Goal: Task Accomplishment & Management: Use online tool/utility

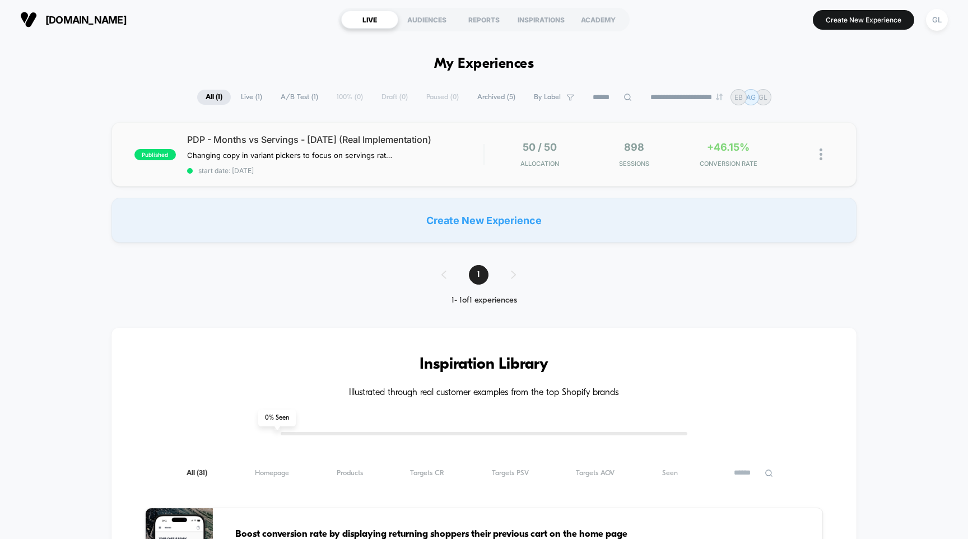
click at [821, 156] on img at bounding box center [821, 154] width 3 height 12
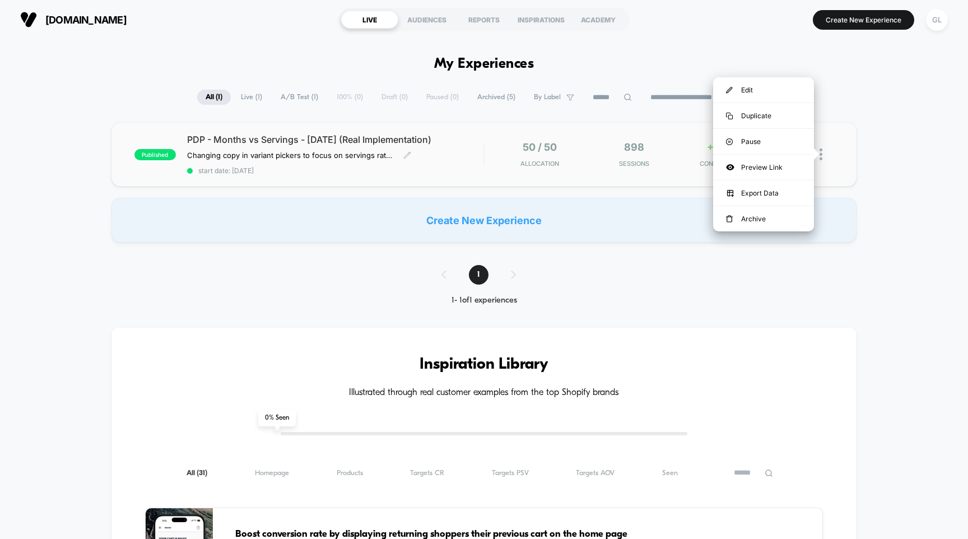
click at [382, 146] on div "PDP - Months vs Servings - [DATE] (Real Implementation) Changing copy in varian…" at bounding box center [335, 154] width 297 height 41
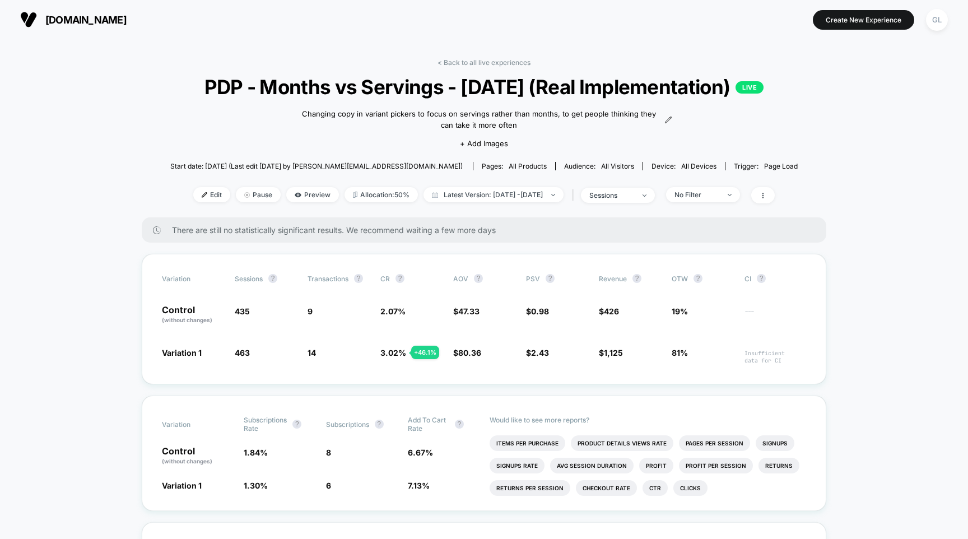
click at [681, 170] on span "all devices" at bounding box center [698, 166] width 35 height 8
click at [634, 199] on div "sessions" at bounding box center [611, 195] width 45 height 8
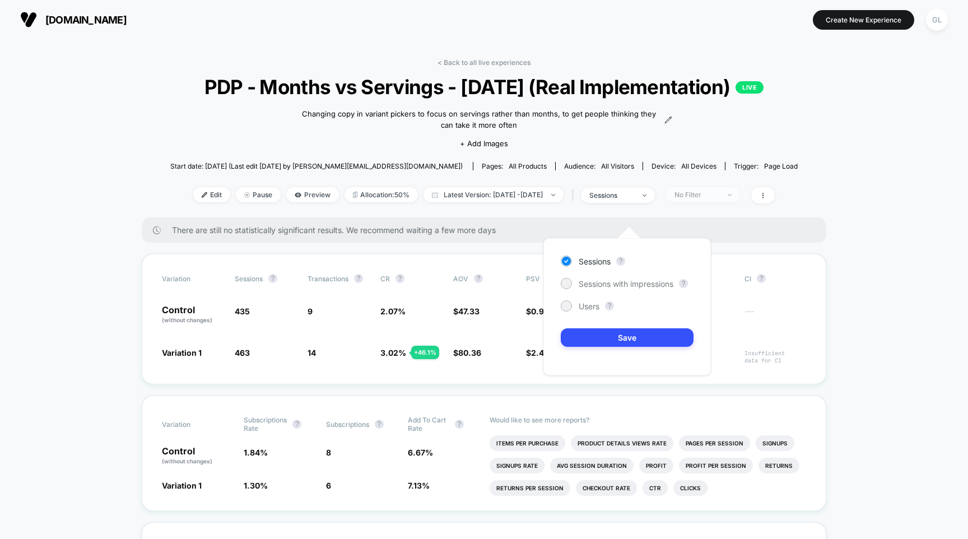
click at [705, 199] on div "No Filter" at bounding box center [696, 194] width 45 height 8
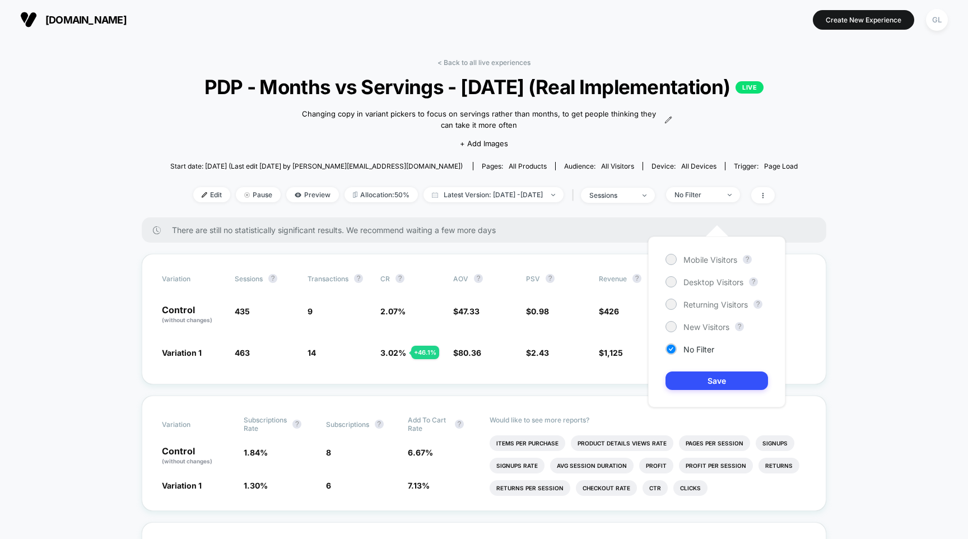
click at [692, 265] on div "Mobile Visitors ? Desktop Visitors ? Returning Visitors ? New Visitors ? No Fil…" at bounding box center [716, 321] width 137 height 171
click at [691, 260] on span "Mobile Visitors" at bounding box center [710, 260] width 54 height 10
click at [697, 372] on button "Save" at bounding box center [717, 380] width 103 height 18
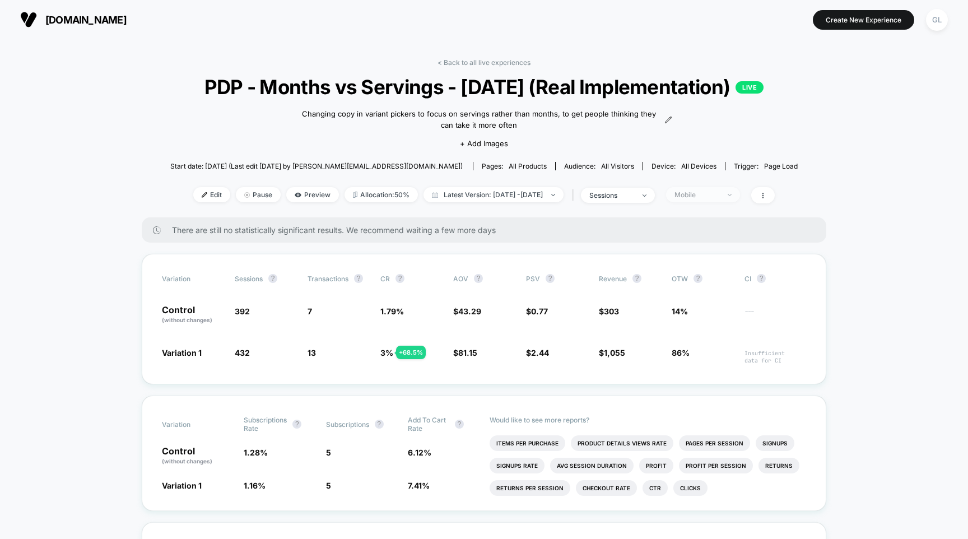
click at [718, 199] on div "Mobile" at bounding box center [696, 194] width 45 height 8
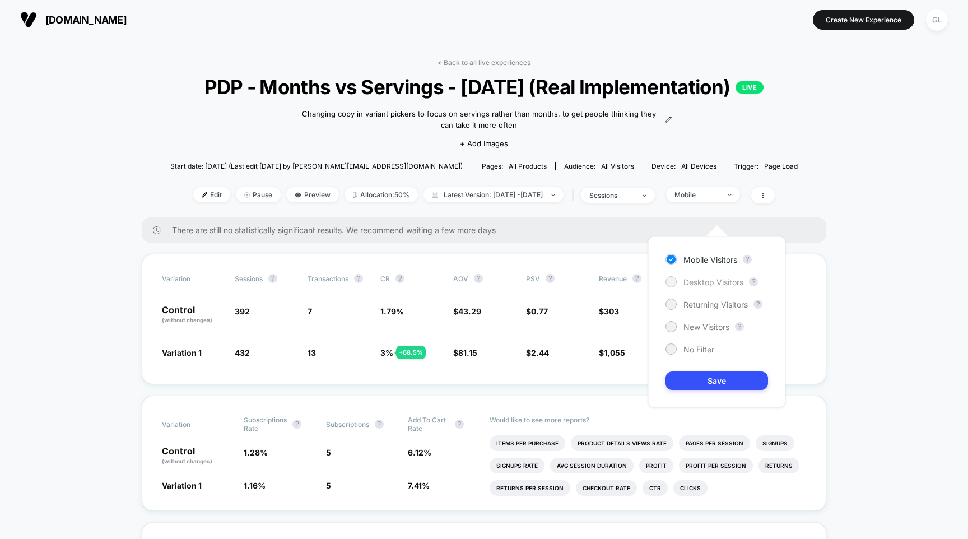
click at [704, 286] on span "Desktop Visitors" at bounding box center [713, 282] width 60 height 10
click at [693, 382] on button "Save" at bounding box center [717, 380] width 103 height 18
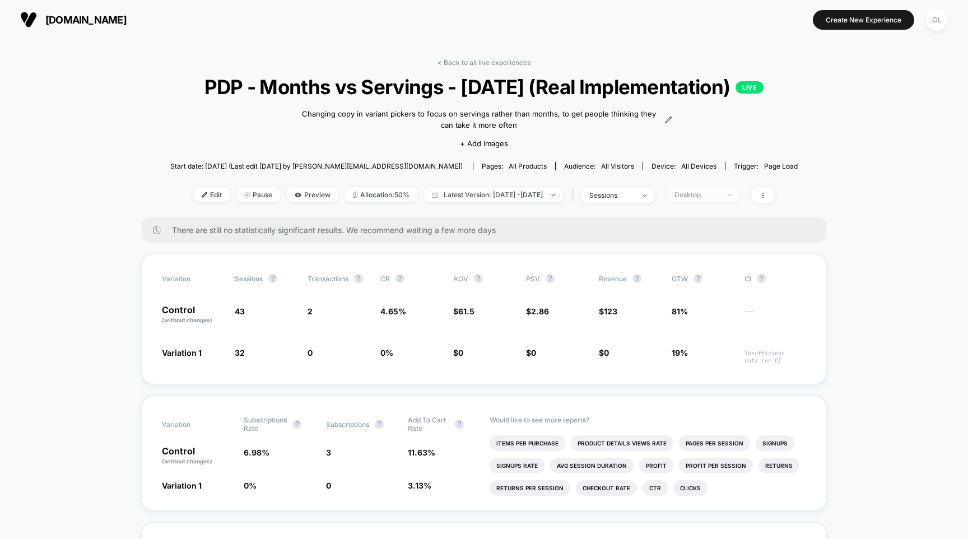
click at [728, 202] on span "Desktop" at bounding box center [703, 194] width 74 height 15
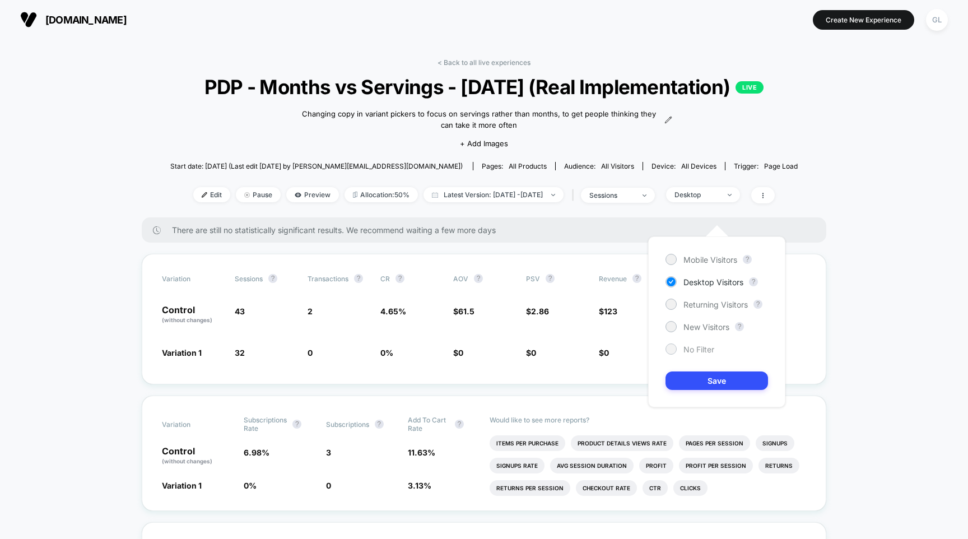
click at [693, 354] on div "No Filter" at bounding box center [690, 348] width 49 height 11
click at [703, 387] on button "Save" at bounding box center [717, 380] width 103 height 18
